Goal: Transaction & Acquisition: Purchase product/service

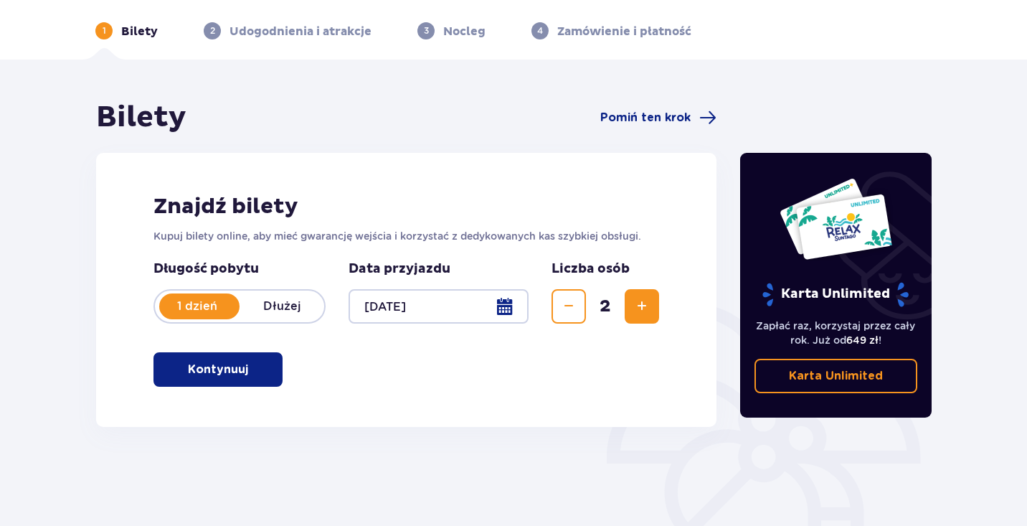
scroll to position [79, 0]
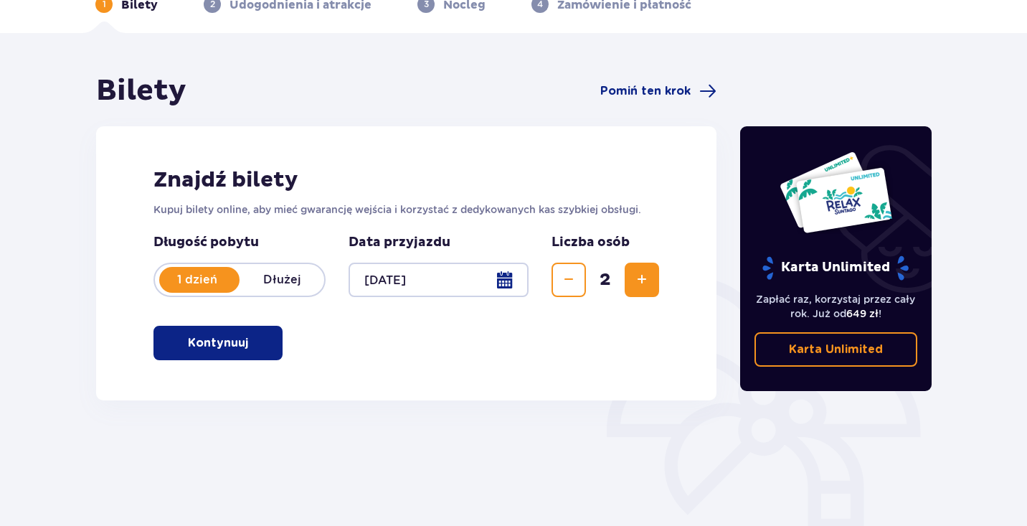
click at [212, 343] on p "Kontynuuj" at bounding box center [218, 343] width 60 height 16
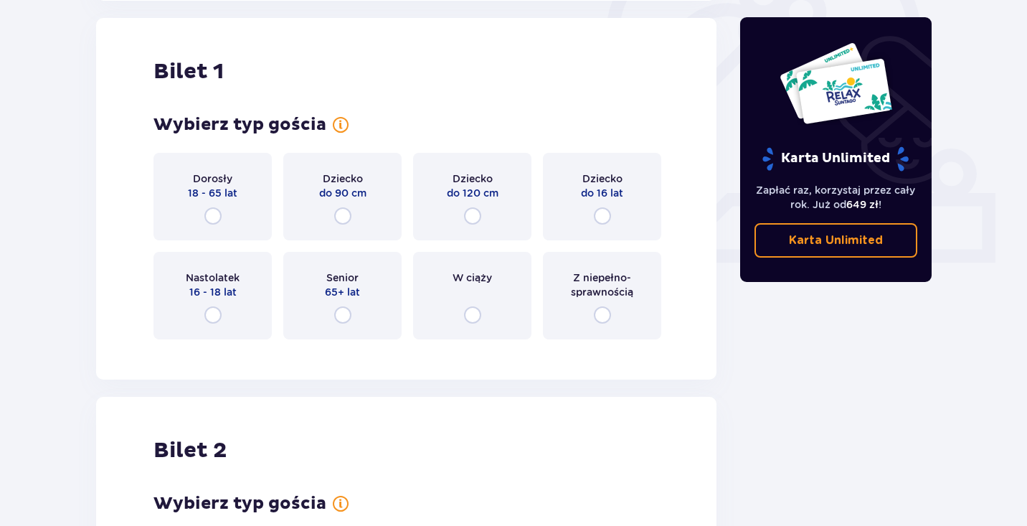
scroll to position [479, 0]
click at [235, 223] on div "Dorosły 18 - 65 lat" at bounding box center [213, 196] width 118 height 88
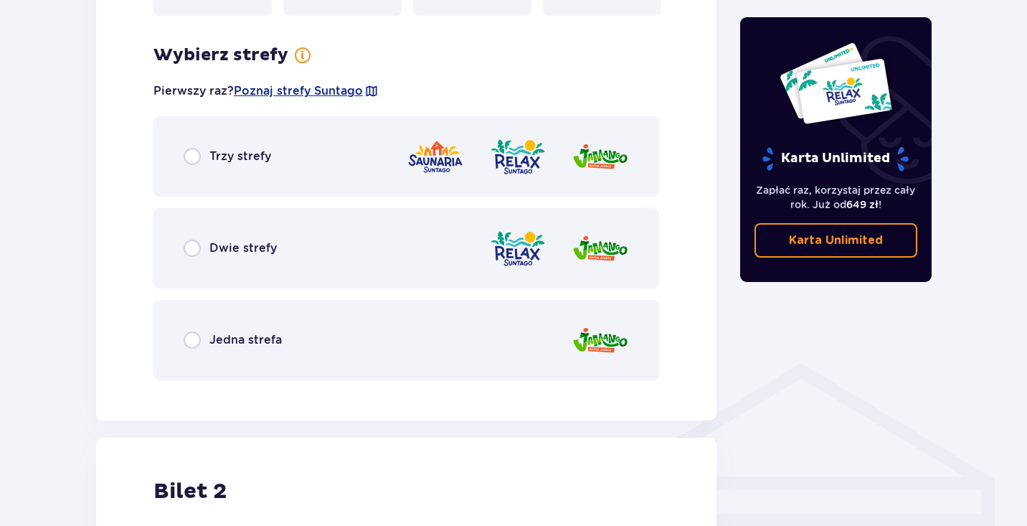
scroll to position [829, 0]
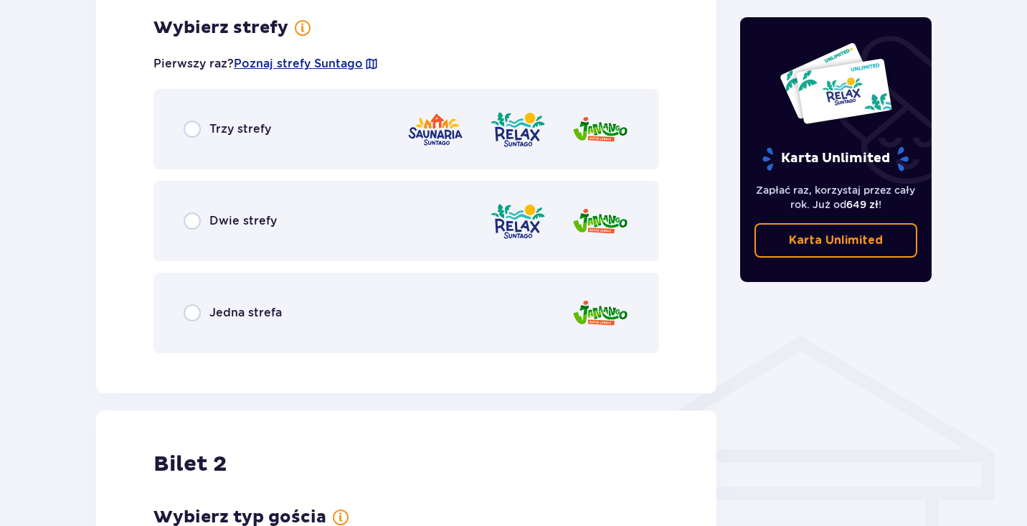
click at [327, 239] on div "Dwie strefy" at bounding box center [407, 221] width 506 height 80
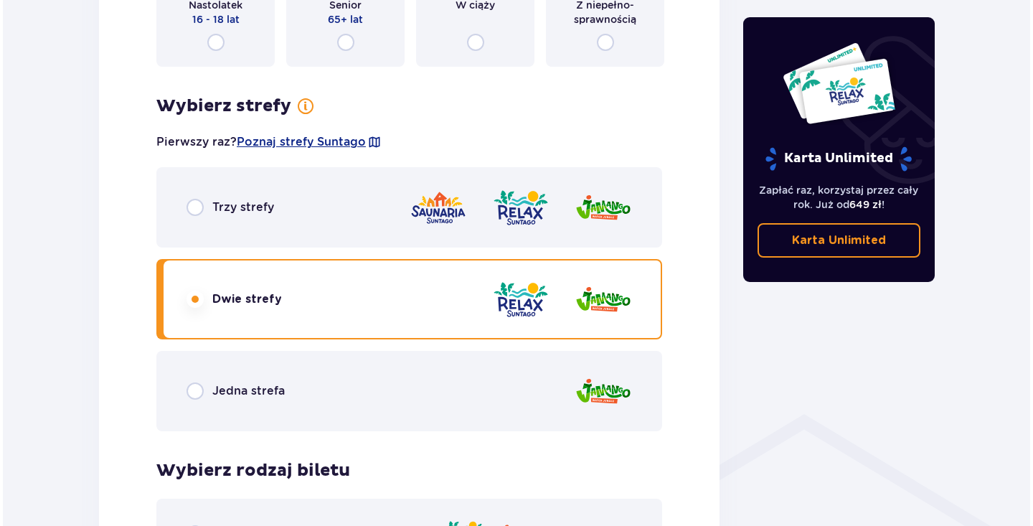
scroll to position [742, 0]
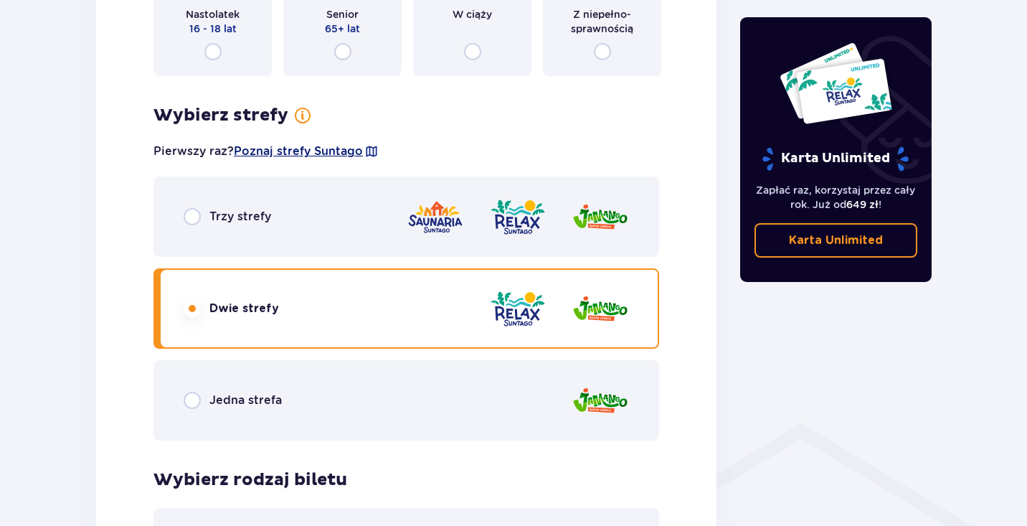
click at [317, 156] on span "Poznaj strefy Suntago" at bounding box center [298, 152] width 129 height 16
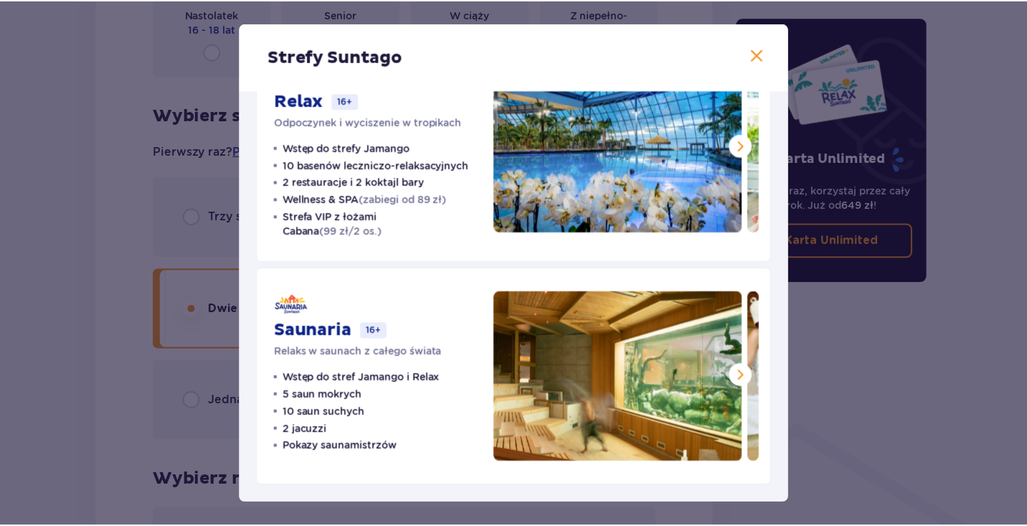
scroll to position [299, 0]
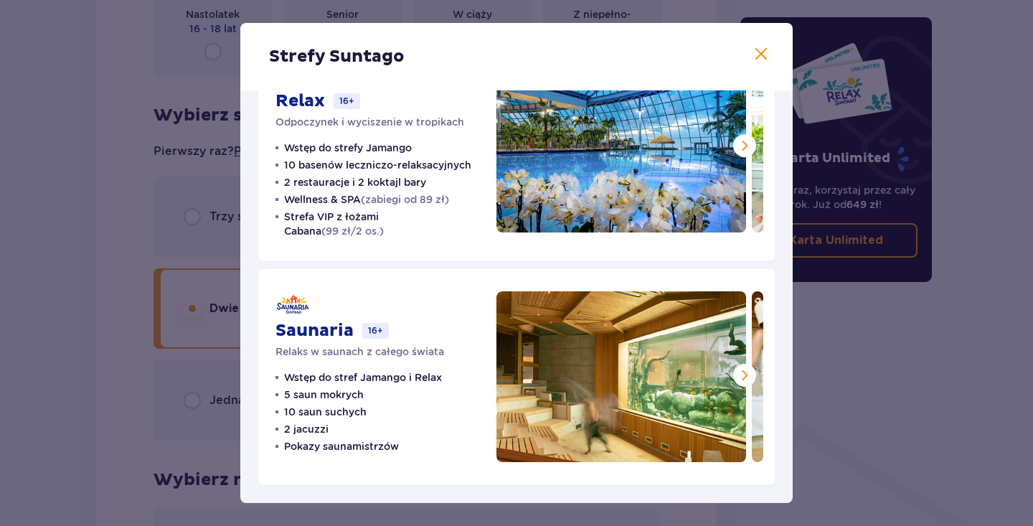
click at [756, 51] on span at bounding box center [761, 54] width 17 height 17
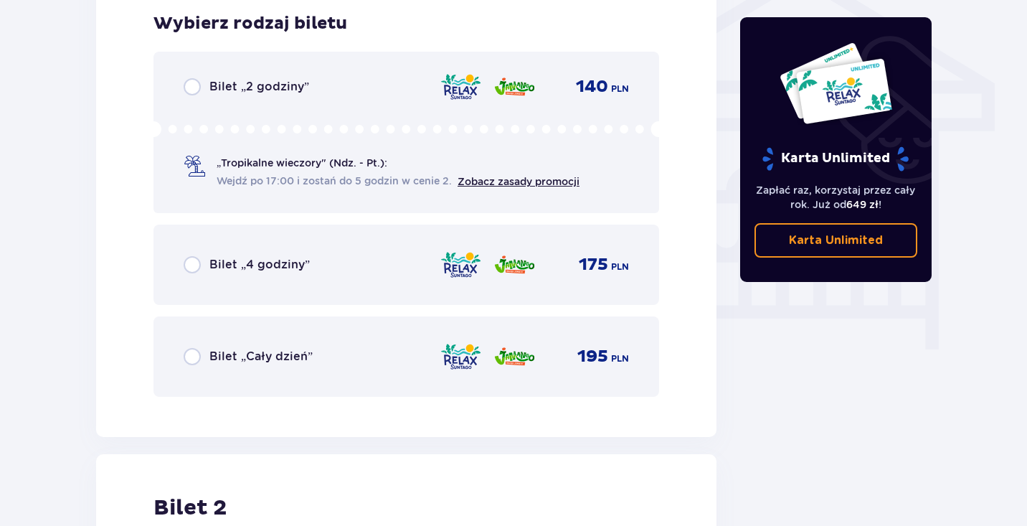
scroll to position [1200, 0]
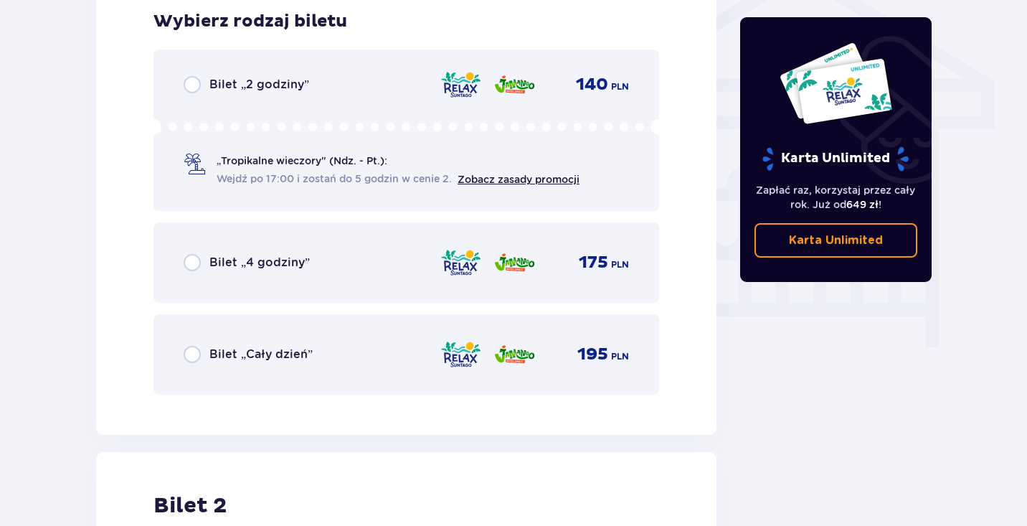
click at [352, 371] on div "Bilet „Cały dzień” 195 PLN" at bounding box center [407, 354] width 506 height 80
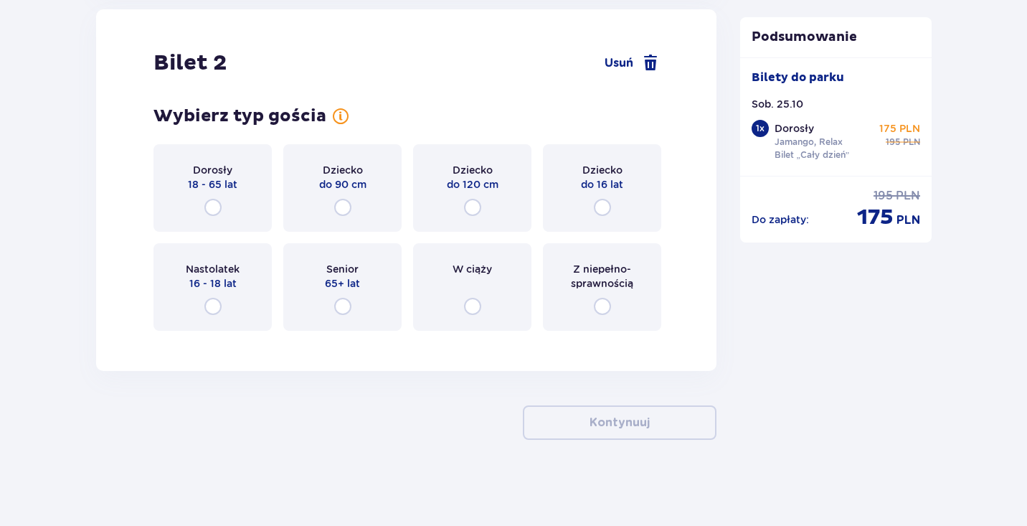
scroll to position [1643, 0]
click at [221, 152] on div "Dorosły 18 - 65 lat" at bounding box center [213, 188] width 118 height 88
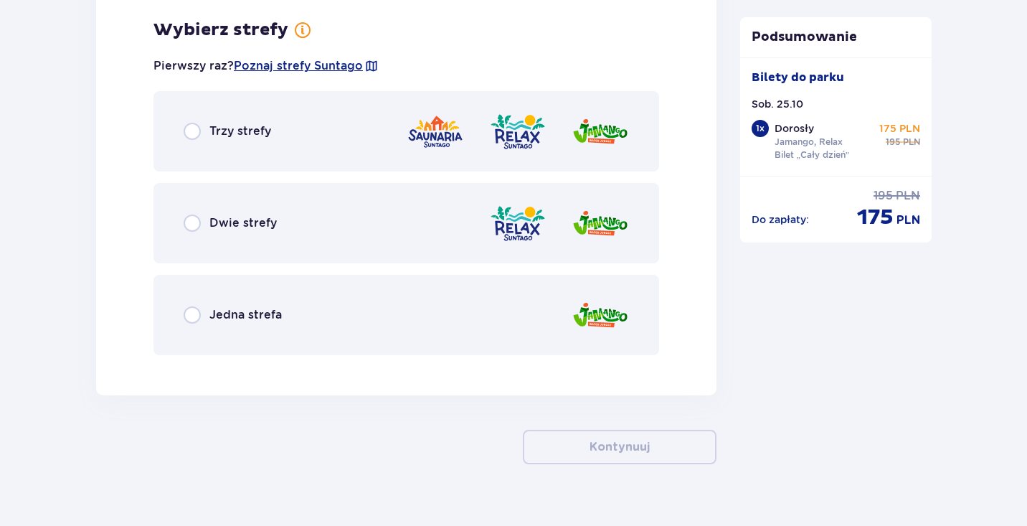
scroll to position [1985, 0]
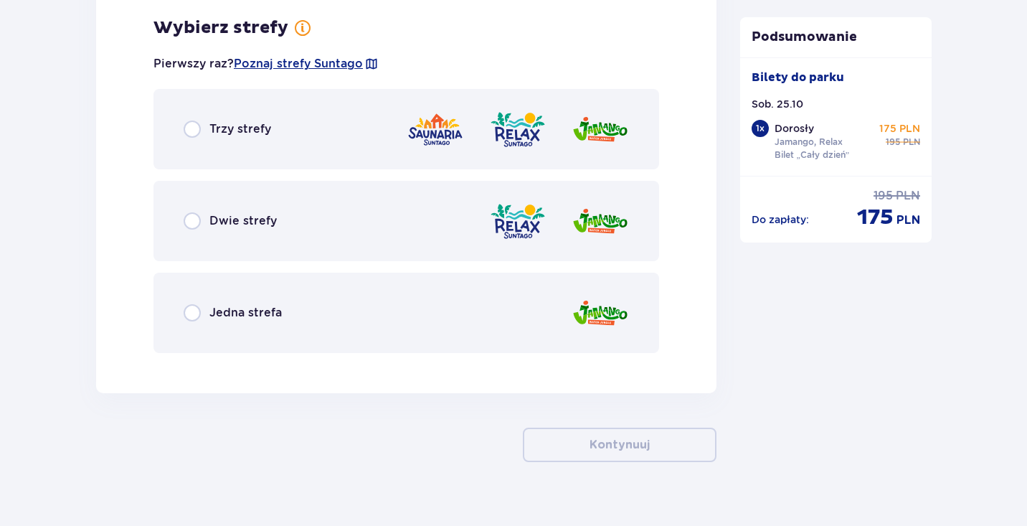
click at [347, 189] on div "Dwie strefy" at bounding box center [407, 221] width 506 height 80
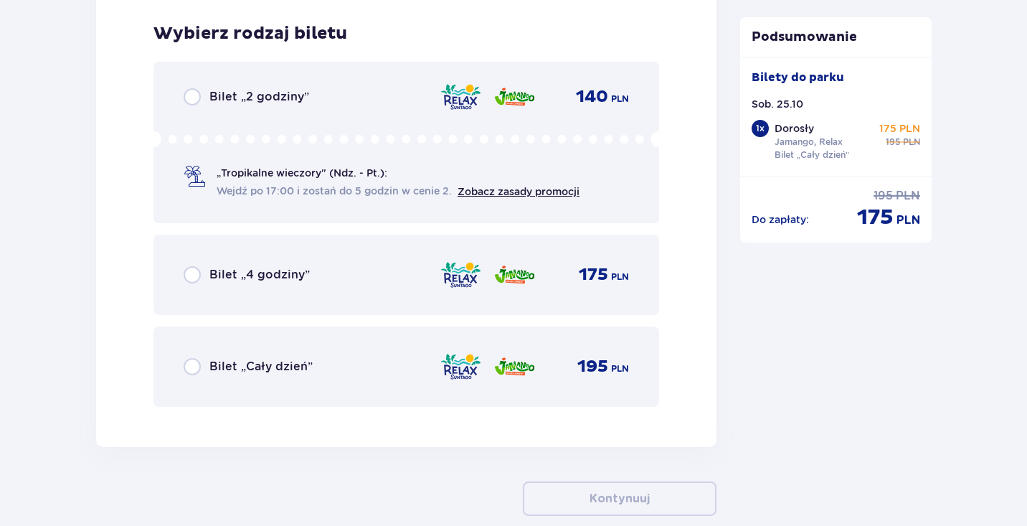
scroll to position [2350, 0]
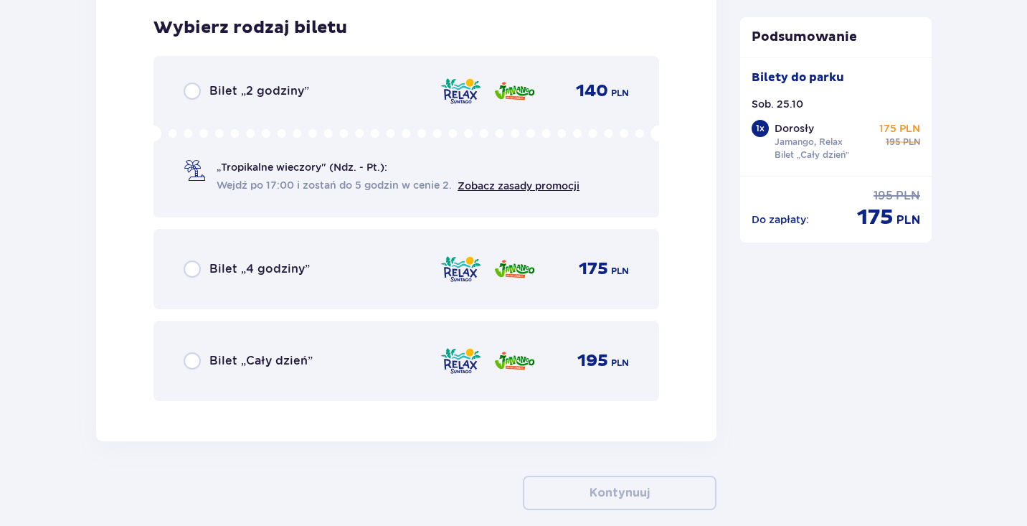
click at [326, 365] on div "Bilet „Cały dzień” 195 PLN" at bounding box center [407, 361] width 446 height 30
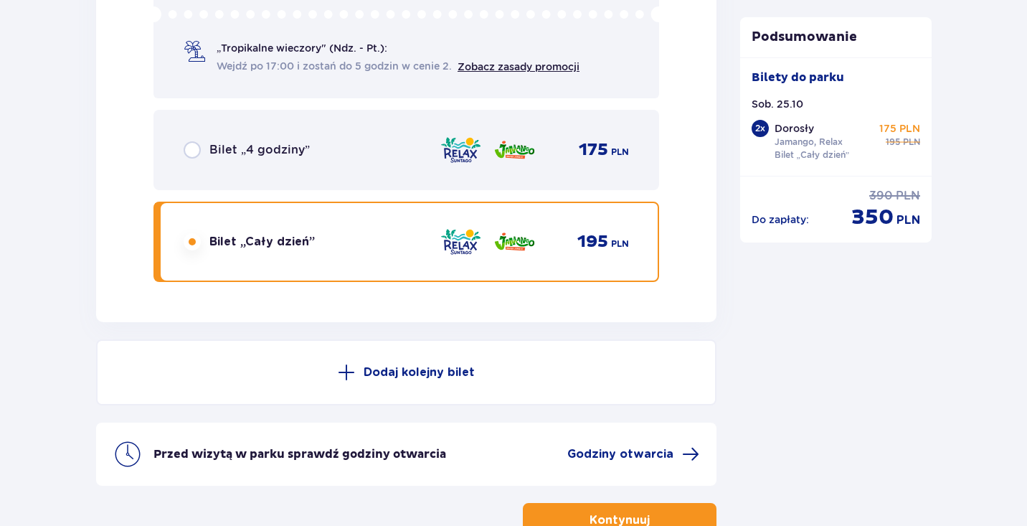
scroll to position [2427, 0]
